Goal: Task Accomplishment & Management: Manage account settings

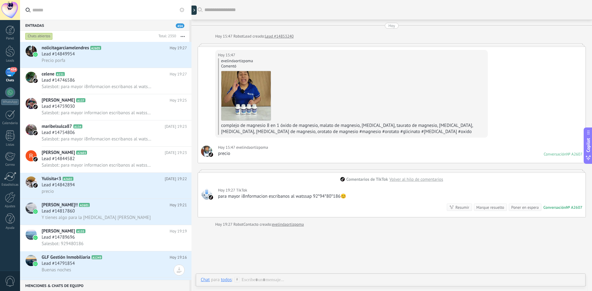
scroll to position [44, 0]
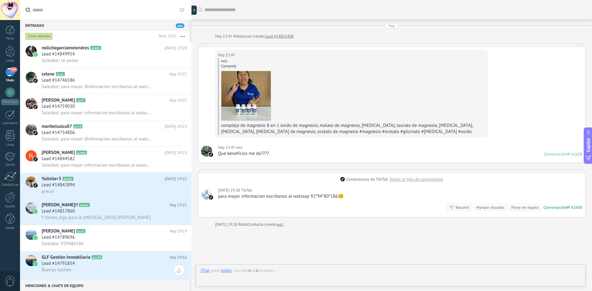
scroll to position [44, 0]
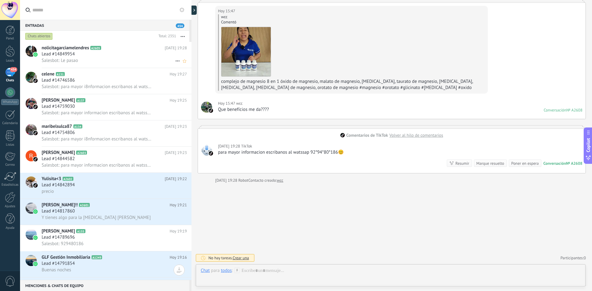
click at [100, 56] on div "Lead #14849954" at bounding box center [114, 54] width 145 height 6
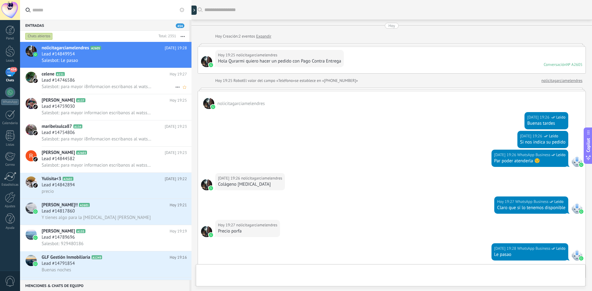
scroll to position [95, 0]
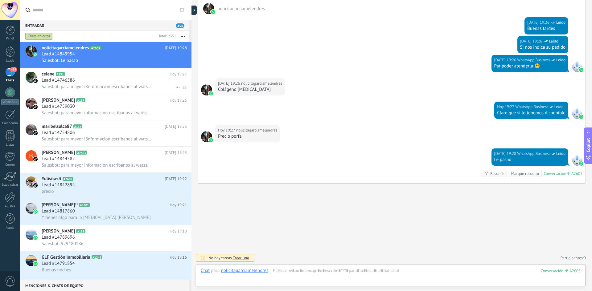
click at [109, 92] on div "celene A131 Hoy 19:27 Lead #14746586 Salesbot: para mayor i8nformacion escriban…" at bounding box center [117, 81] width 150 height 26
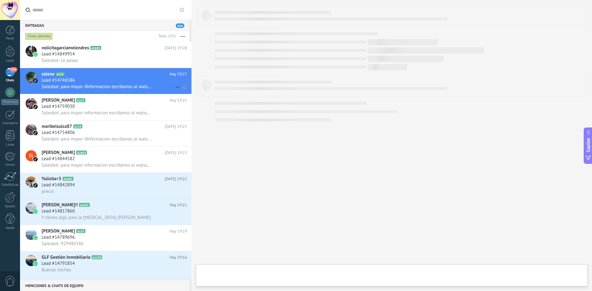
click at [89, 78] on div "Lead #14746586" at bounding box center [114, 80] width 145 height 6
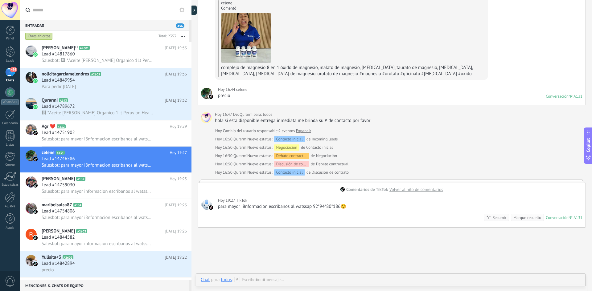
scroll to position [102, 0]
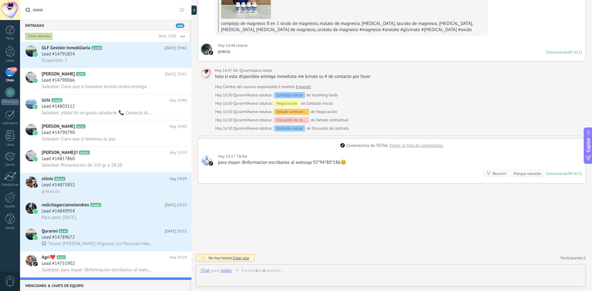
click at [5, 67] on div "Panel Leads 458 Chats WhatsApp Clientes" at bounding box center [10, 131] width 20 height 211
click at [7, 71] on div "458" at bounding box center [10, 72] width 10 height 9
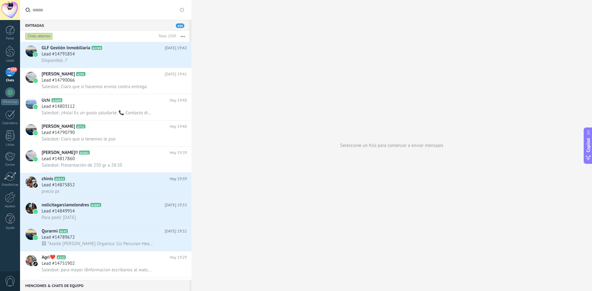
click at [5, 75] on div "459" at bounding box center [10, 72] width 10 height 9
click at [8, 92] on div at bounding box center [10, 93] width 10 height 10
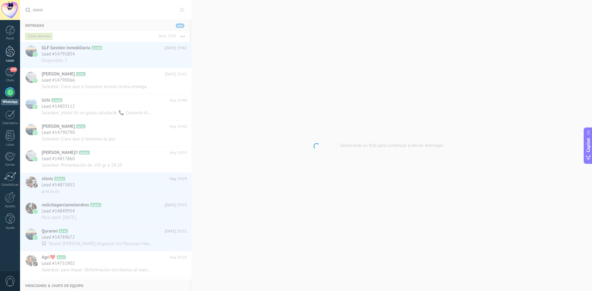
click at [11, 53] on div at bounding box center [10, 51] width 9 height 11
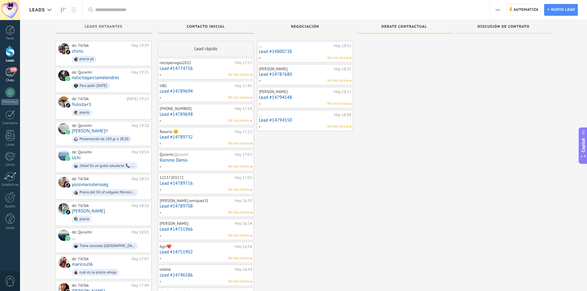
click at [7, 69] on div "459" at bounding box center [10, 72] width 10 height 9
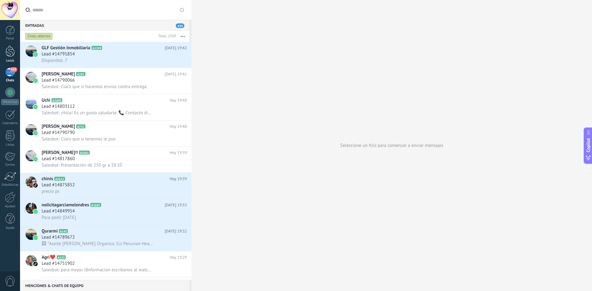
click at [14, 48] on div at bounding box center [10, 51] width 9 height 11
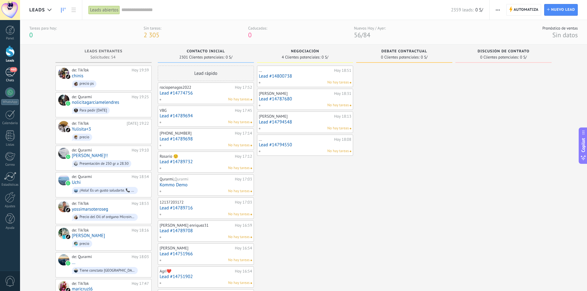
click at [8, 70] on div "460" at bounding box center [10, 72] width 10 height 9
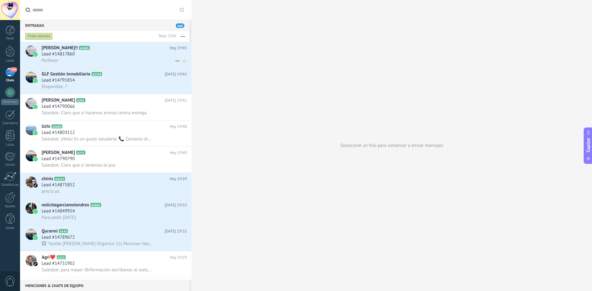
click at [91, 49] on h2 "[PERSON_NAME]!! A2601" at bounding box center [106, 48] width 128 height 6
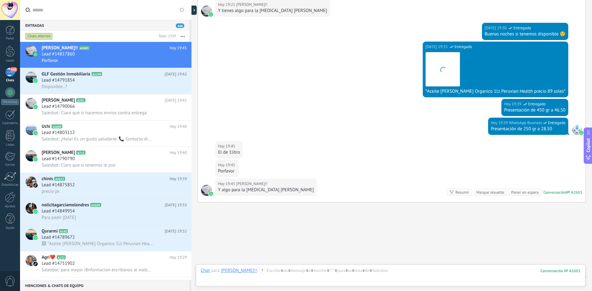
scroll to position [133, 0]
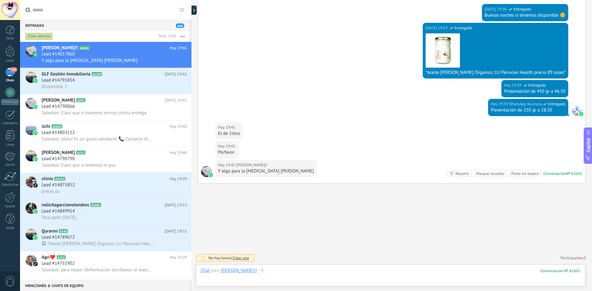
click at [268, 270] on div at bounding box center [391, 277] width 380 height 18
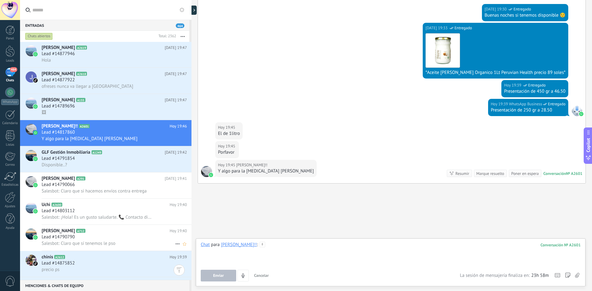
scroll to position [0, 0]
click at [182, 38] on button "button" at bounding box center [182, 36] width 13 height 11
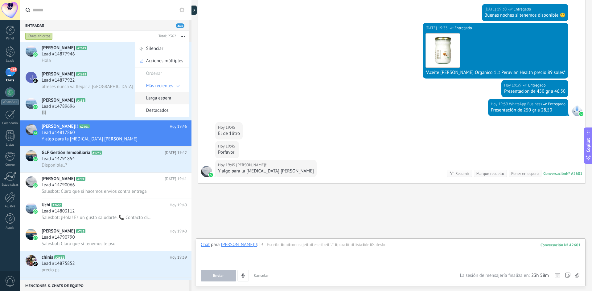
click at [159, 97] on span "Larga espera" at bounding box center [158, 98] width 25 height 12
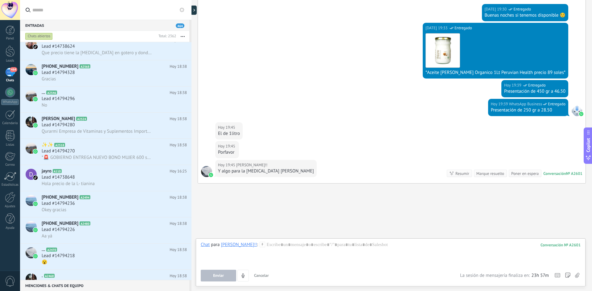
scroll to position [185, 0]
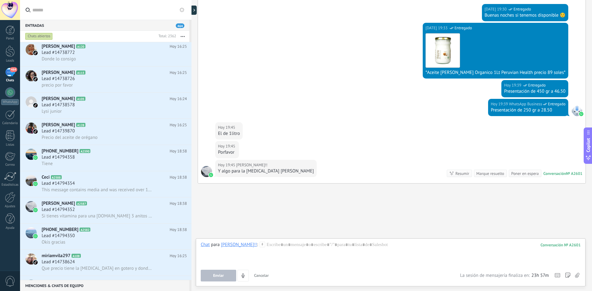
click at [183, 33] on button "button" at bounding box center [182, 36] width 13 height 11
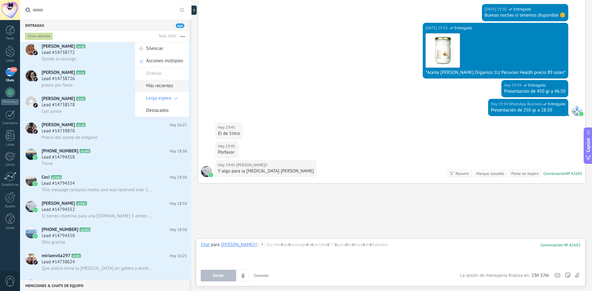
click at [158, 86] on span "Más recientes" at bounding box center [159, 86] width 27 height 12
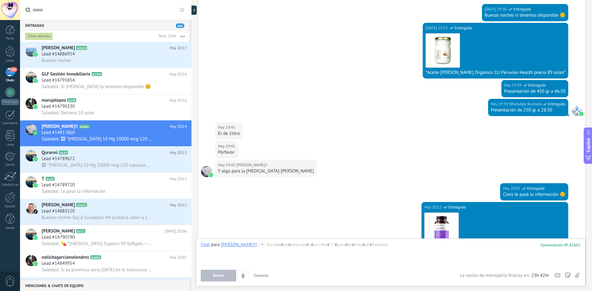
scroll to position [397, 0]
